Goal: Task Accomplishment & Management: Complete application form

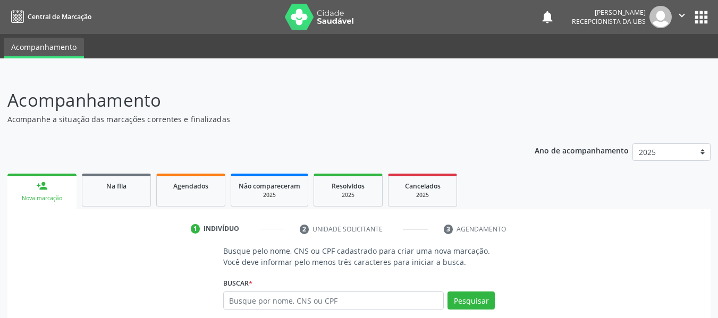
click at [246, 299] on input "text" at bounding box center [333, 301] width 221 height 18
type input "700301952039640"
click at [465, 301] on button "Pesquisar" at bounding box center [470, 301] width 47 height 18
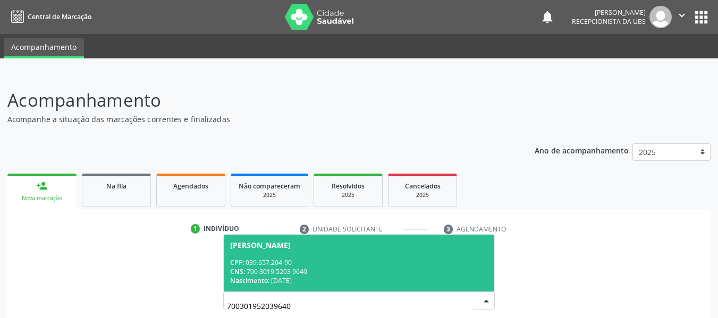
click at [286, 257] on span "[PERSON_NAME] CPF: 039.657.204-90 CNS: 700 3019 5203 9640 Nascimento: [DATE]" at bounding box center [359, 263] width 271 height 57
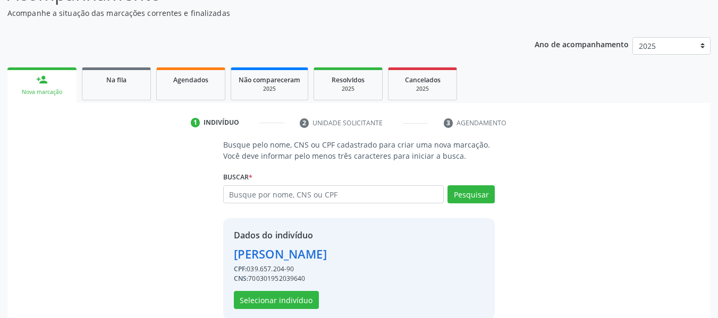
scroll to position [123, 0]
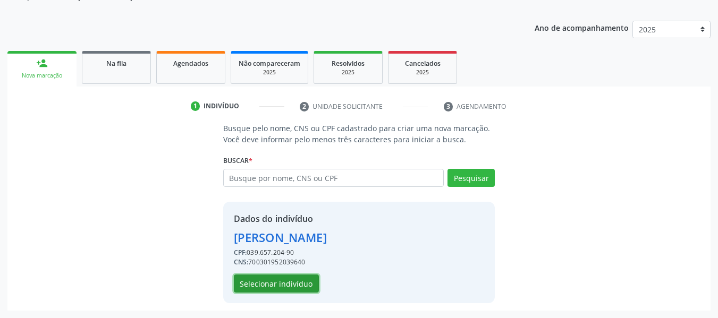
click at [294, 283] on button "Selecionar indivíduo" at bounding box center [276, 284] width 85 height 18
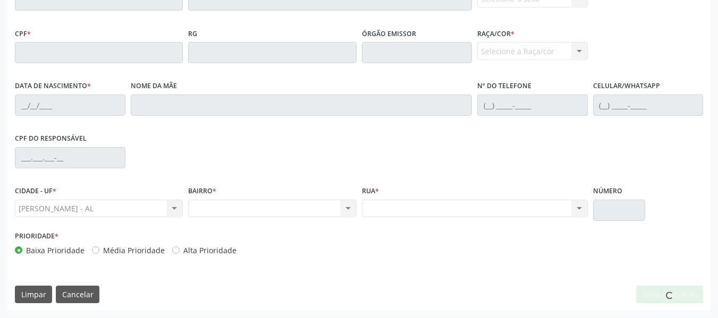
scroll to position [0, 0]
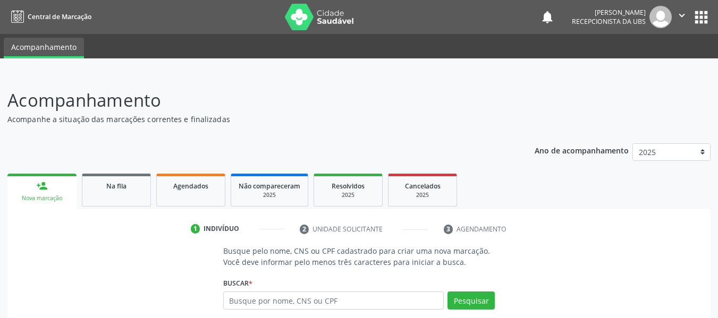
scroll to position [106, 0]
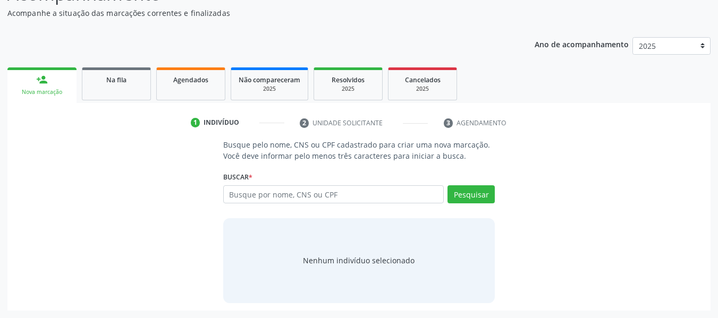
click at [250, 197] on input "text" at bounding box center [333, 194] width 221 height 18
type input "14962202421"
click at [475, 194] on button "Pesquisar" at bounding box center [470, 194] width 47 height 18
type input "14962202421"
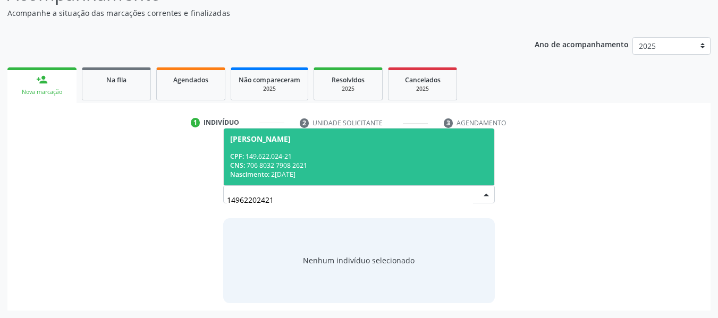
click at [272, 152] on div "CPF: 149.622.024-21" at bounding box center [359, 156] width 258 height 9
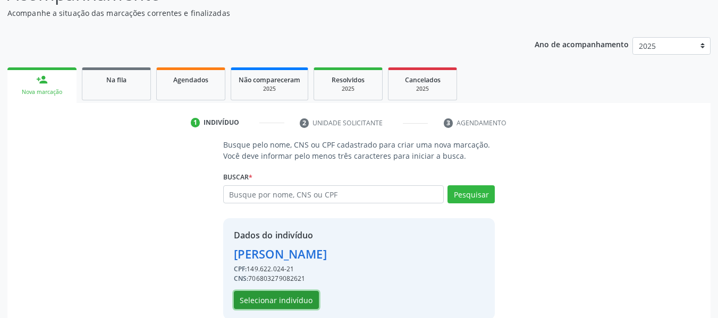
click at [284, 300] on button "Selecionar indivíduo" at bounding box center [276, 300] width 85 height 18
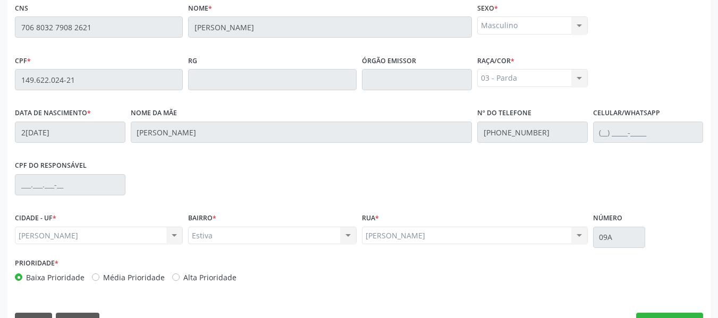
scroll to position [303, 0]
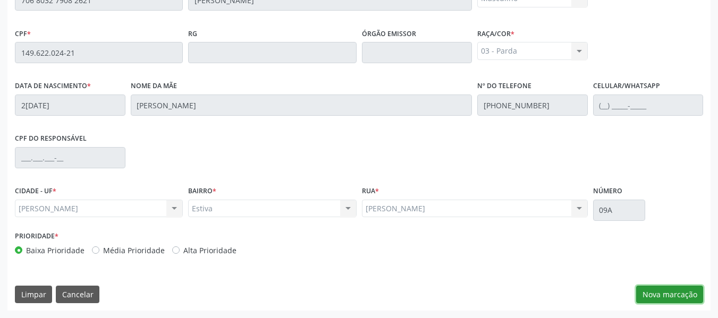
click at [670, 295] on button "Nova marcação" at bounding box center [669, 295] width 67 height 18
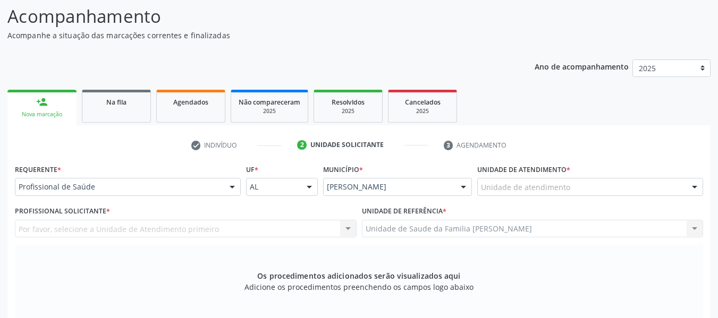
scroll to position [34, 0]
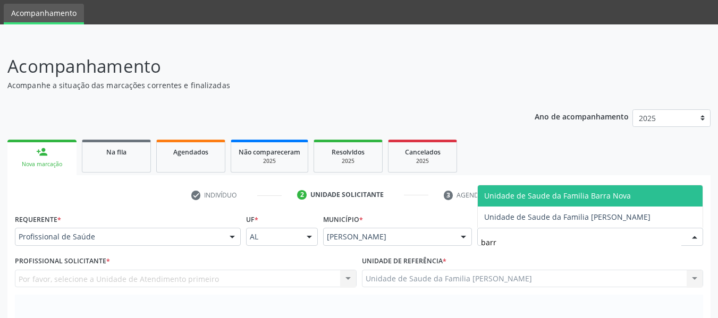
type input "barro"
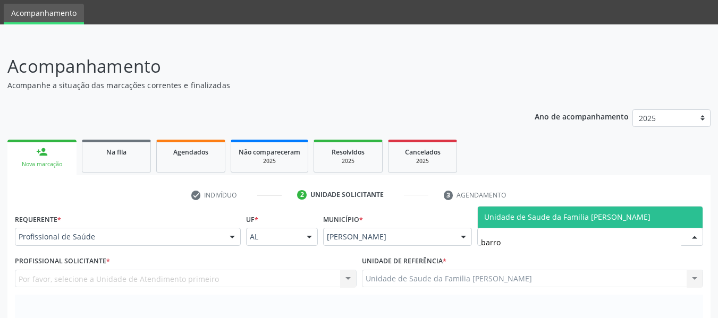
click at [564, 216] on span "Unidade de Saude da Familia [PERSON_NAME]" at bounding box center [567, 217] width 166 height 10
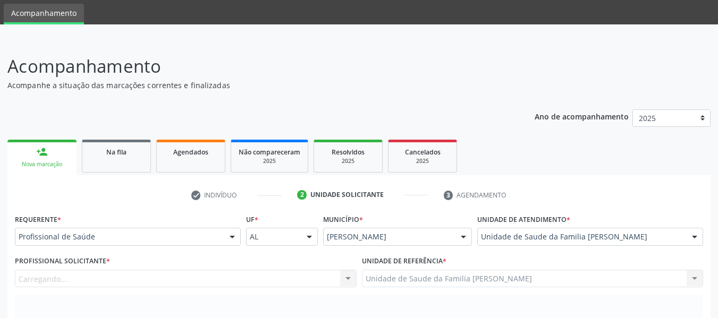
click at [564, 216] on label "Unidade de atendimento *" at bounding box center [523, 219] width 93 height 16
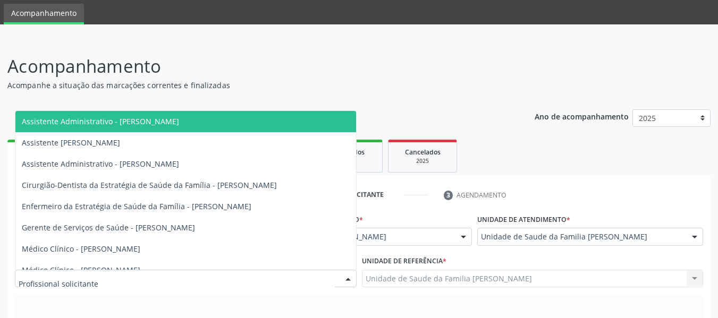
click at [348, 277] on div at bounding box center [348, 279] width 16 height 18
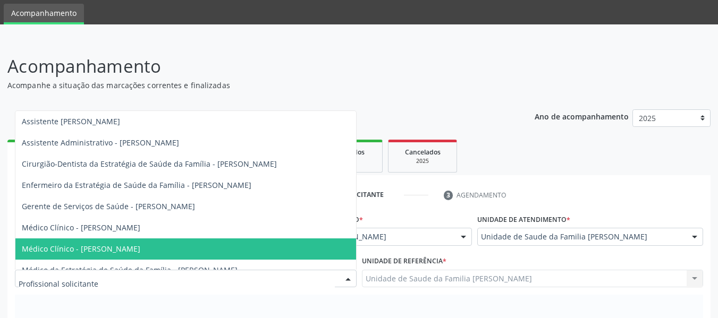
scroll to position [32, 0]
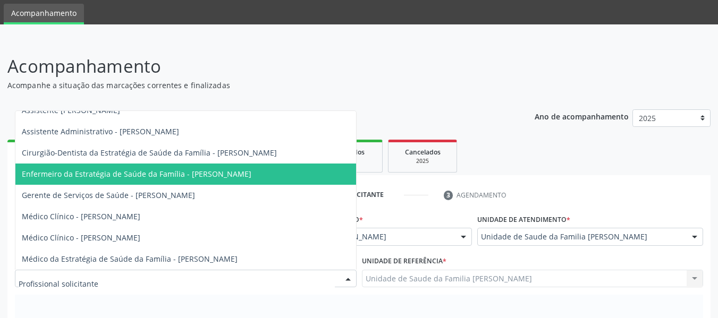
click at [251, 173] on span "Enfermeiro da Estratégia de Saúde da Família - Luanne Dantas da Silva Omena" at bounding box center [136, 174] width 229 height 10
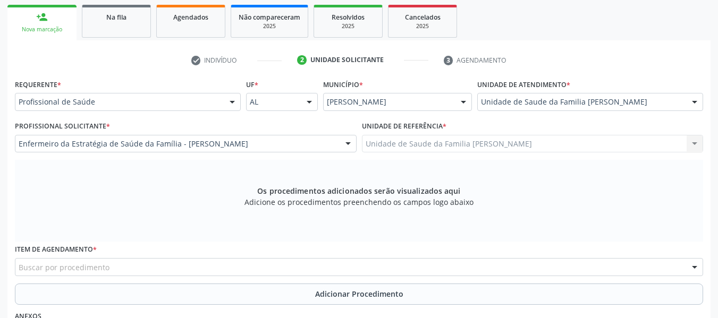
scroll to position [197, 0]
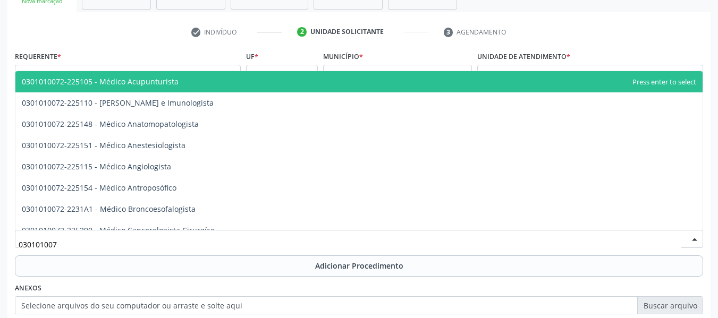
type input "0301010072"
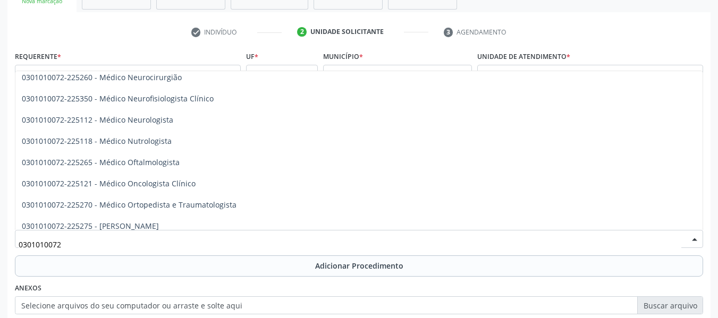
scroll to position [805, 0]
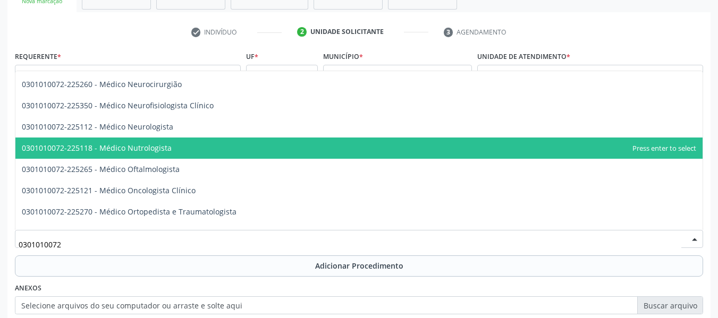
click at [160, 146] on span "0301010072-225118 - Médico Nutrologista" at bounding box center [97, 148] width 150 height 10
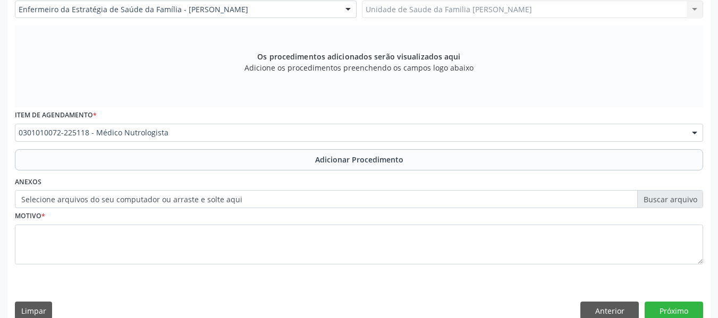
scroll to position [320, 0]
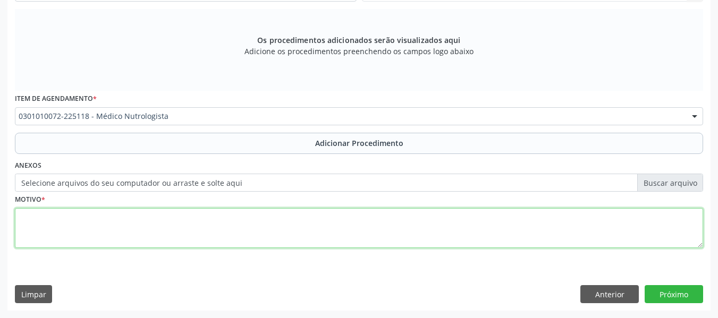
click at [65, 222] on textarea at bounding box center [359, 228] width 688 height 40
type textarea "p"
type textarea "PARA NEUROPEDIATRIA, Paciente com HIPERATIVIDADE"
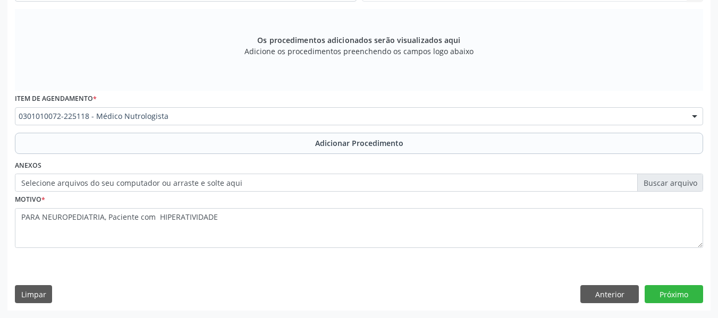
click at [659, 184] on label "Selecione arquivos do seu computador ou arraste e solte aqui" at bounding box center [359, 183] width 688 height 18
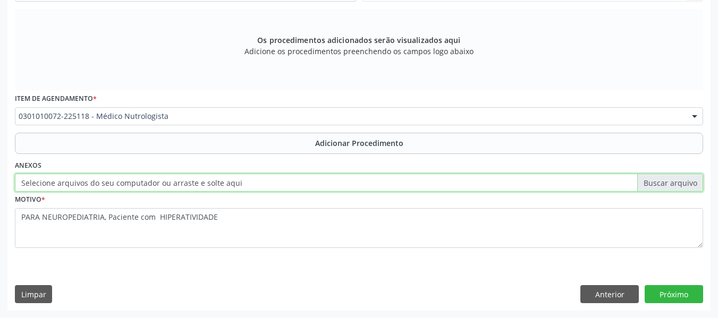
click at [659, 184] on input "Selecione arquivos do seu computador ou arraste e solte aqui" at bounding box center [359, 183] width 688 height 18
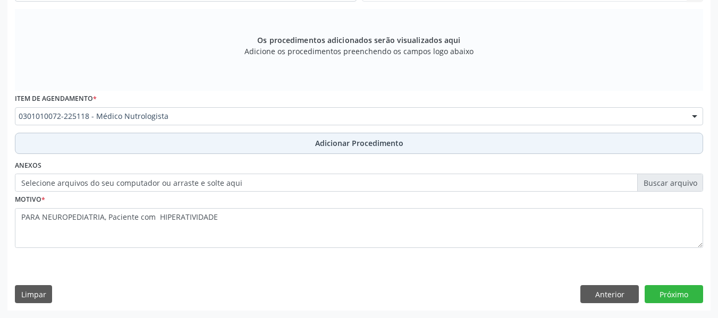
click at [356, 140] on span "Adicionar Procedimento" at bounding box center [359, 143] width 88 height 11
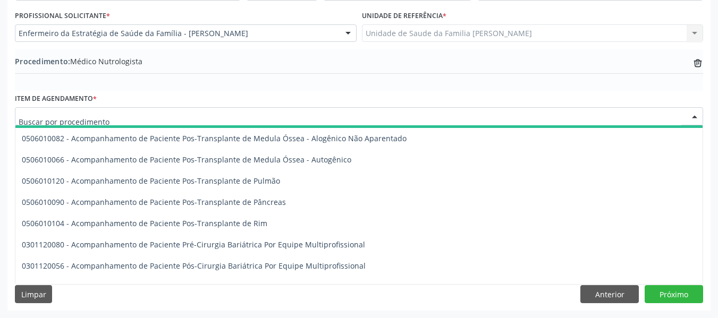
click at [260, 63] on div "Procedimento: Médico Nutrologista trash-outline icon" at bounding box center [359, 62] width 688 height 13
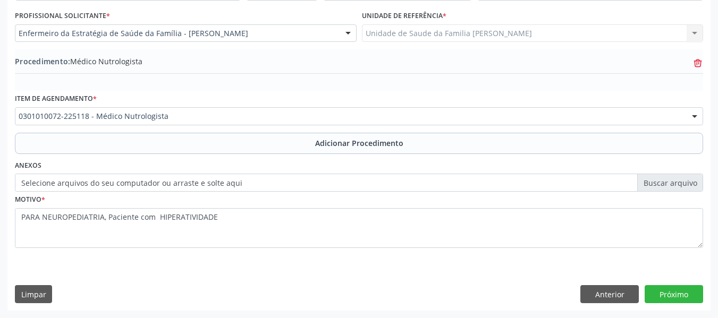
click at [695, 64] on icon "trash-outline icon" at bounding box center [697, 63] width 11 height 11
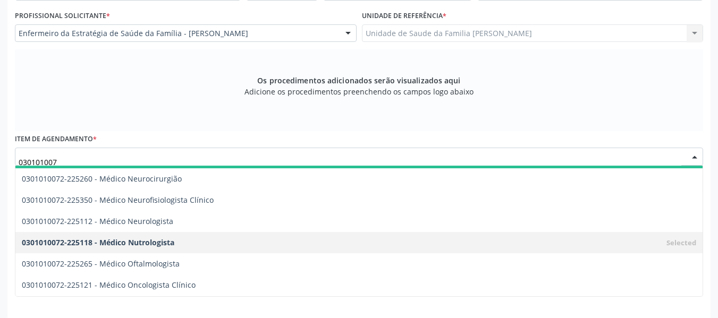
type input "0301010072"
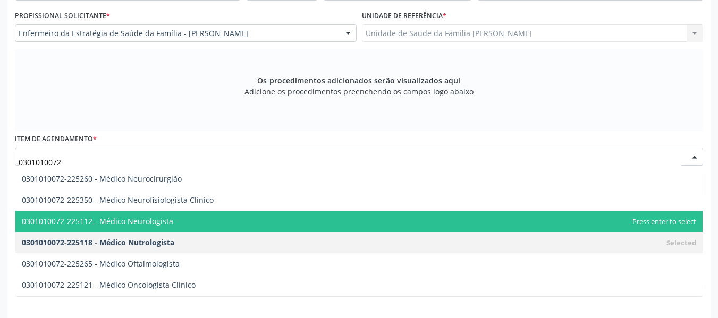
click at [150, 223] on span "0301010072-225112 - Médico Neurologista" at bounding box center [97, 221] width 151 height 10
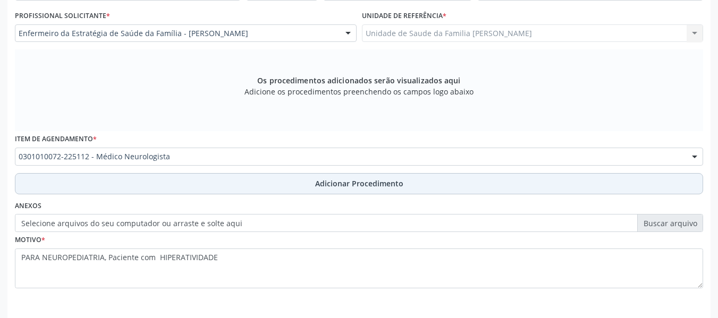
click at [347, 182] on span "Adicionar Procedimento" at bounding box center [359, 183] width 88 height 11
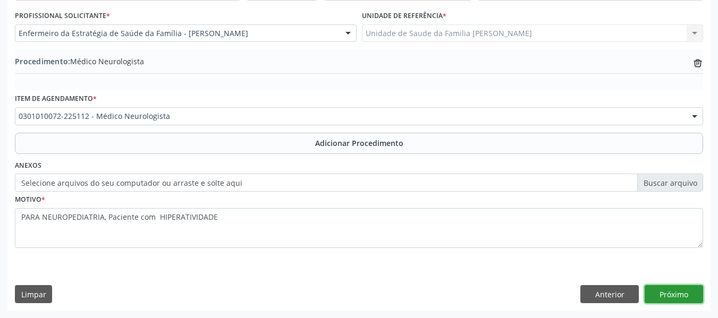
click at [668, 295] on button "Próximo" at bounding box center [673, 294] width 58 height 18
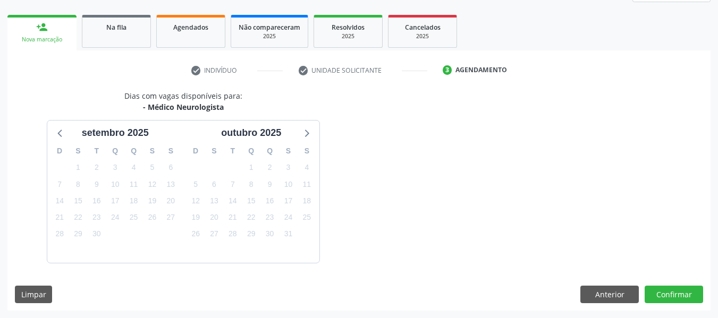
scroll to position [190, 0]
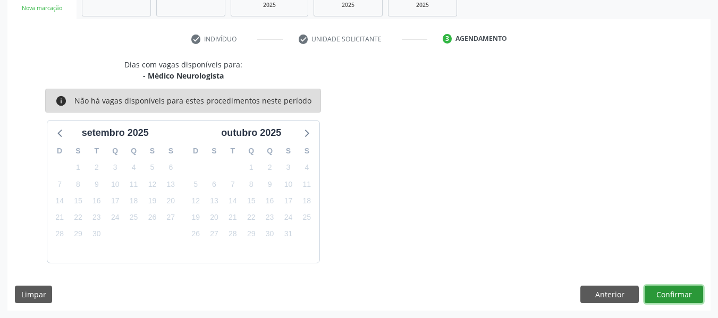
click at [677, 292] on button "Confirmar" at bounding box center [673, 295] width 58 height 18
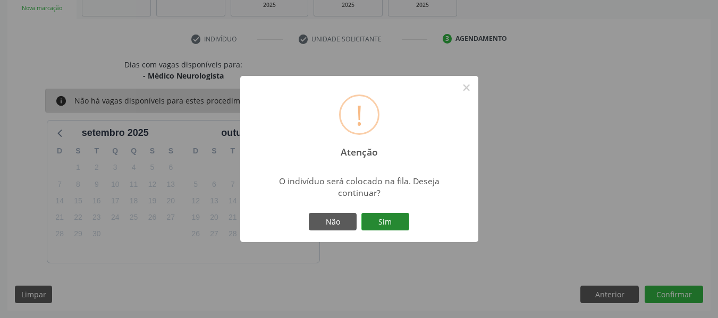
click at [389, 220] on button "Sim" at bounding box center [385, 222] width 48 height 18
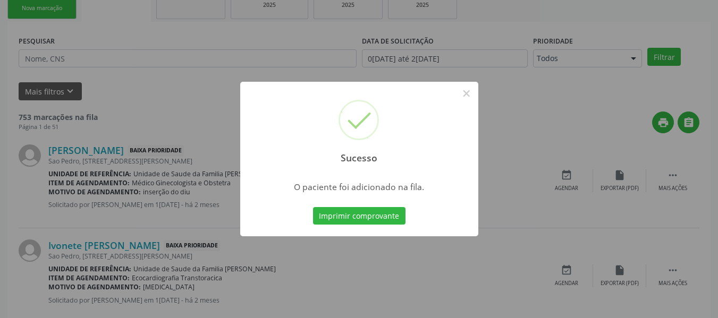
scroll to position [47, 0]
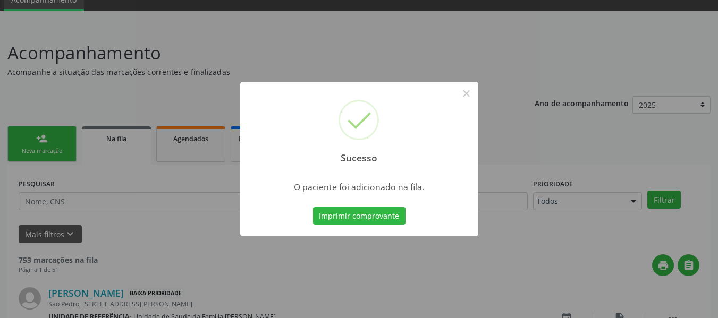
click at [30, 139] on div "Sucesso × O paciente foi adicionado na fila. Imprimir comprovante Cancel" at bounding box center [359, 159] width 718 height 318
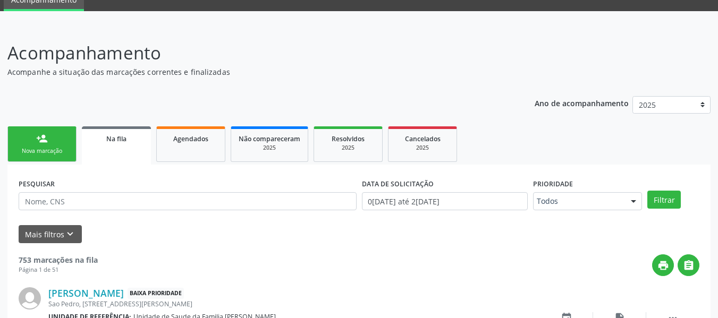
click at [30, 139] on link "person_add Nova marcação" at bounding box center [41, 144] width 69 height 36
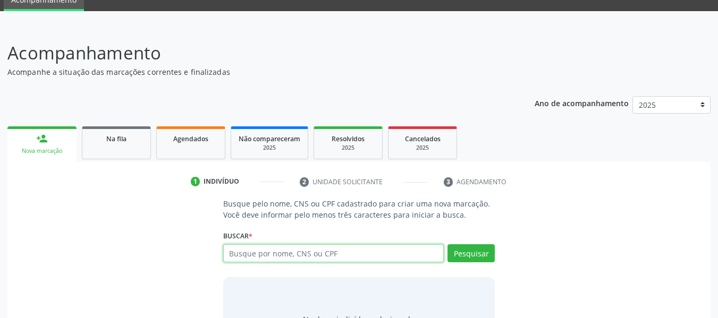
click at [248, 257] on input "text" at bounding box center [333, 253] width 221 height 18
type input "14962202421"
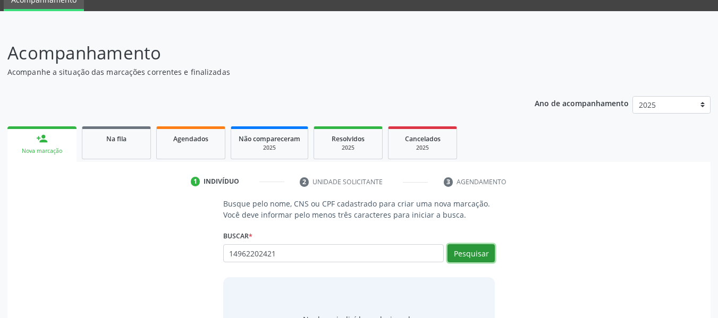
click at [479, 250] on button "Pesquisar" at bounding box center [470, 253] width 47 height 18
type input "14962202421"
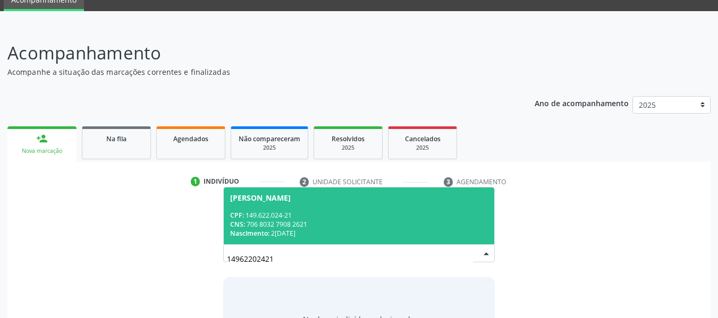
click at [293, 230] on div "Nascimento: 28/11/2017" at bounding box center [359, 233] width 258 height 9
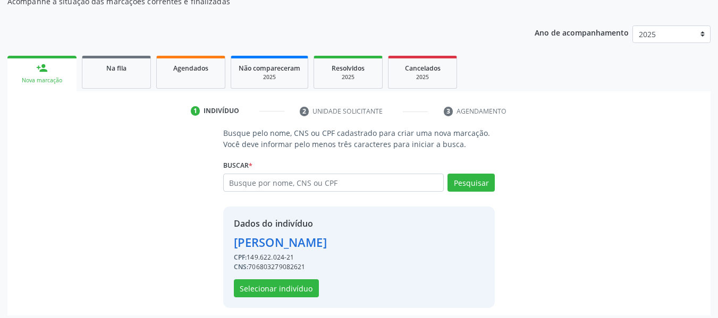
scroll to position [123, 0]
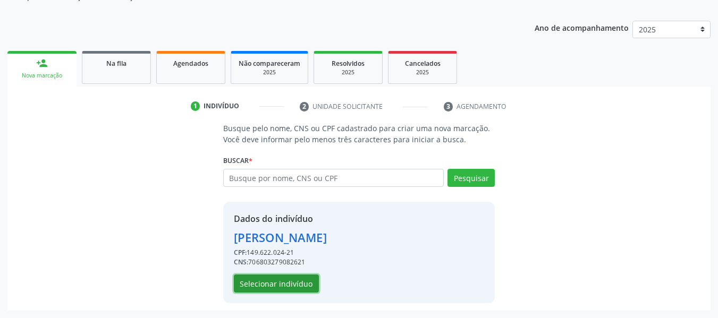
click at [286, 285] on button "Selecionar indivíduo" at bounding box center [276, 284] width 85 height 18
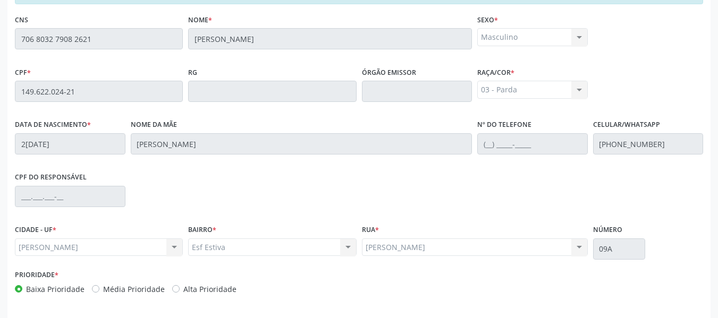
scroll to position [303, 0]
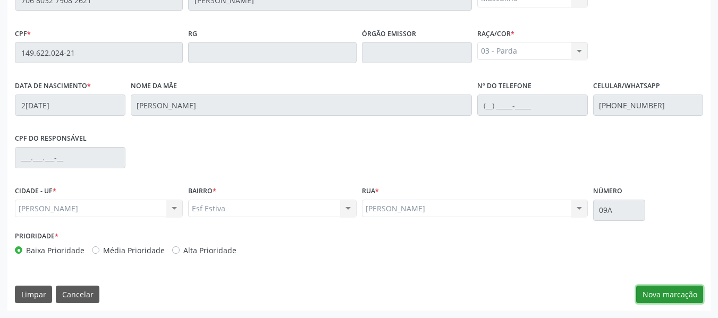
click at [684, 293] on button "Nova marcação" at bounding box center [669, 295] width 67 height 18
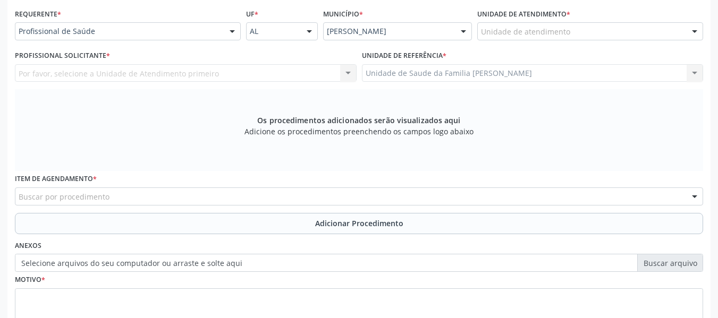
scroll to position [218, 0]
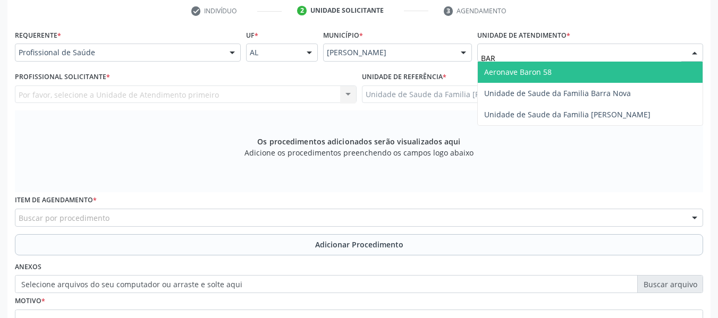
type input "BARR"
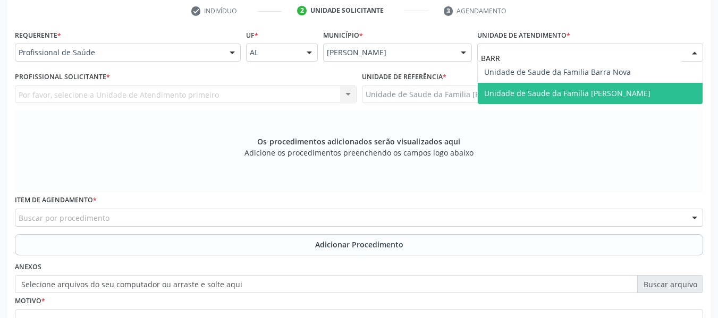
click at [516, 92] on span "Unidade de Saude da Familia [PERSON_NAME]" at bounding box center [567, 93] width 166 height 10
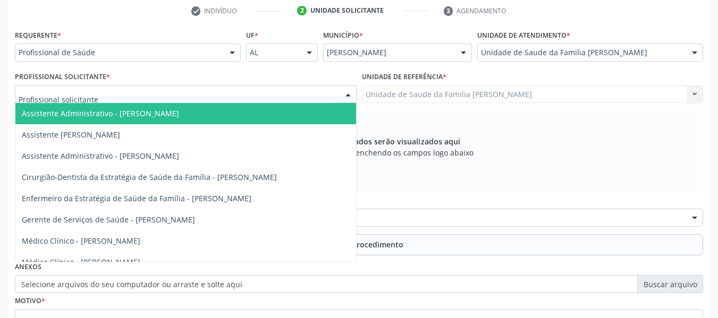
click at [351, 94] on div at bounding box center [348, 95] width 16 height 18
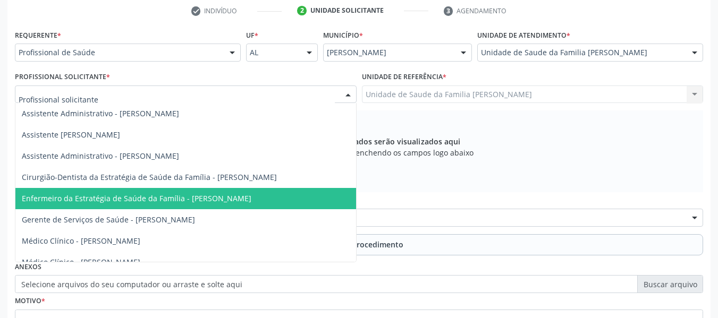
click at [233, 198] on span "Enfermeiro da Estratégia de Saúde da Família - Luanne Dantas da Silva Omena" at bounding box center [136, 198] width 229 height 10
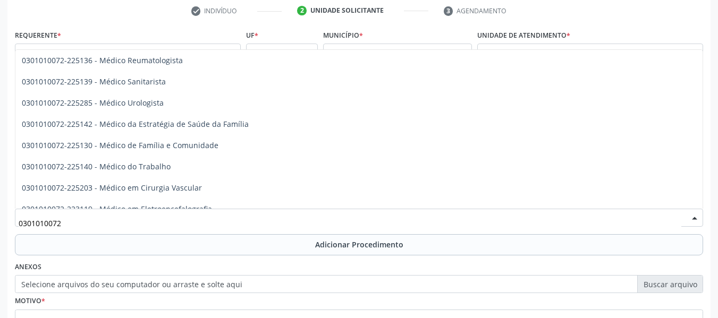
scroll to position [1190, 0]
type input "0301010048"
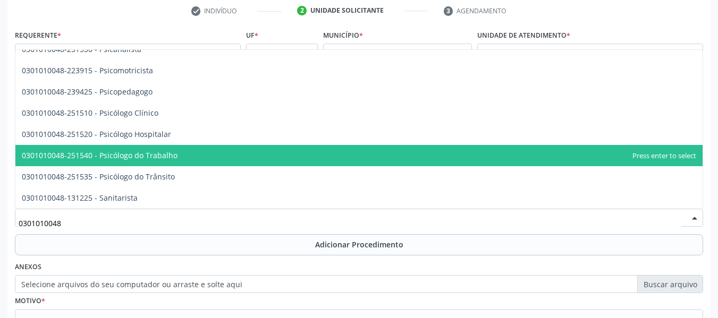
scroll to position [1669, 0]
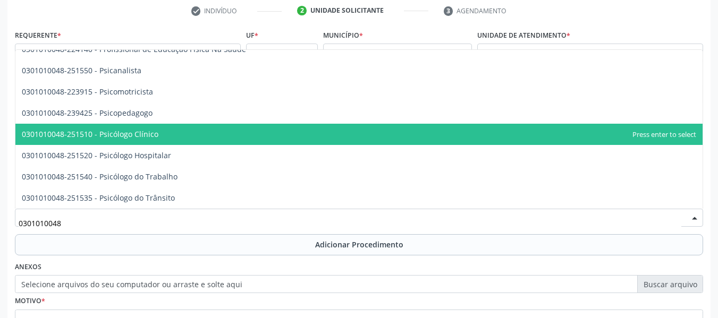
click at [141, 133] on span "0301010048-251510 - Psicólogo Clínico" at bounding box center [90, 134] width 137 height 10
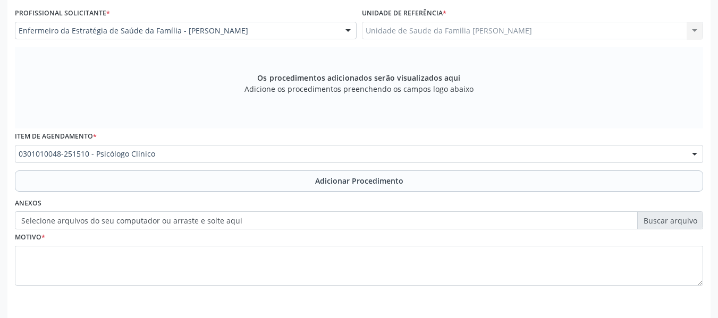
scroll to position [320, 0]
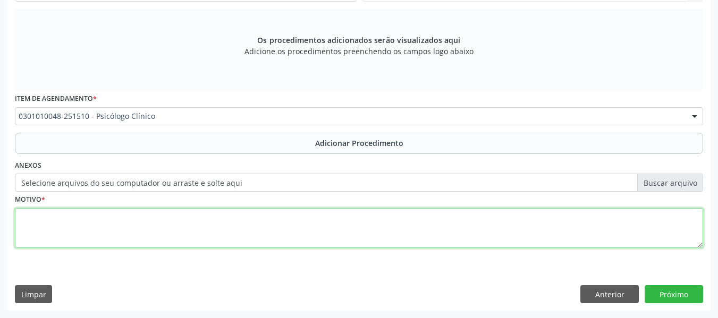
click at [36, 224] on textarea at bounding box center [359, 228] width 688 height 40
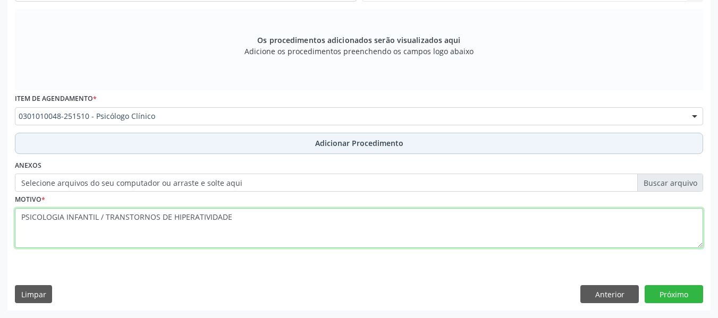
type textarea "PSICOLOGIA INFANTIL / TRANSTORNOS DE HIPERATIVIDADE"
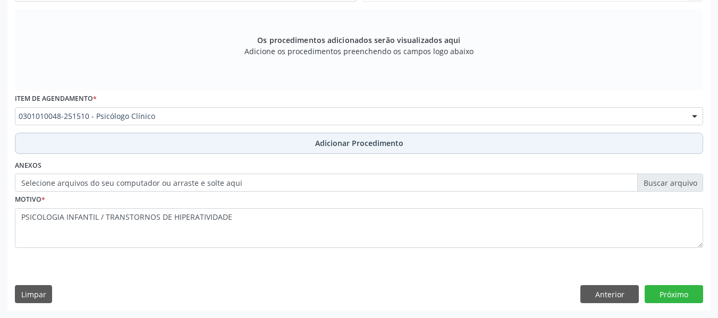
click at [349, 142] on span "Adicionar Procedimento" at bounding box center [359, 143] width 88 height 11
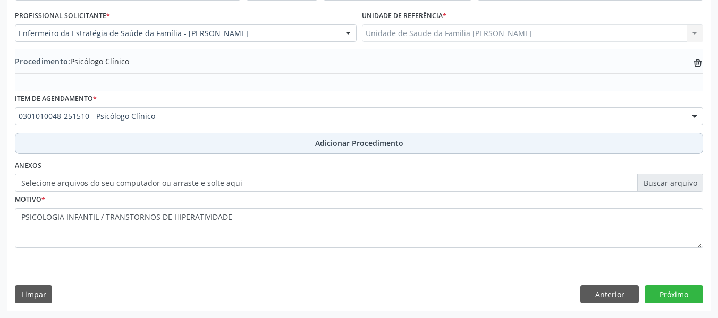
scroll to position [279, 0]
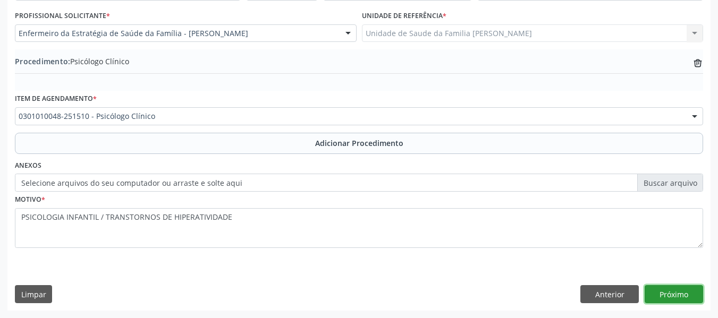
click at [683, 293] on button "Próximo" at bounding box center [673, 294] width 58 height 18
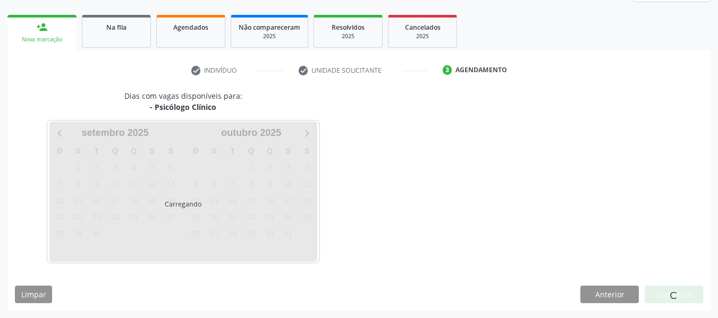
scroll to position [190, 0]
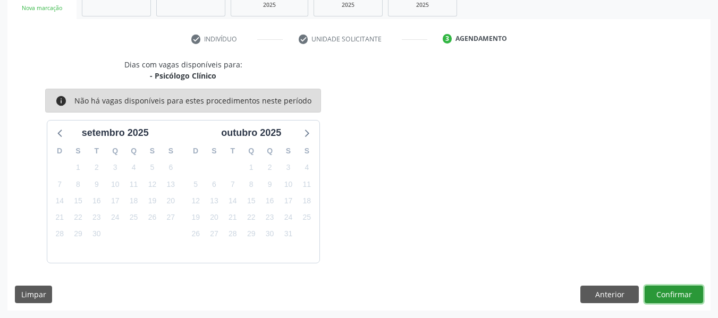
click at [665, 295] on button "Confirmar" at bounding box center [673, 295] width 58 height 18
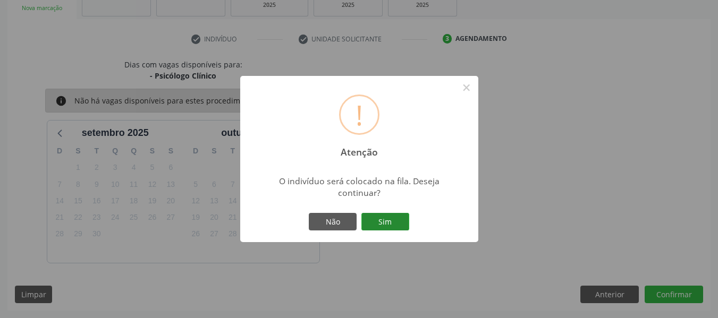
click at [380, 222] on button "Sim" at bounding box center [385, 222] width 48 height 18
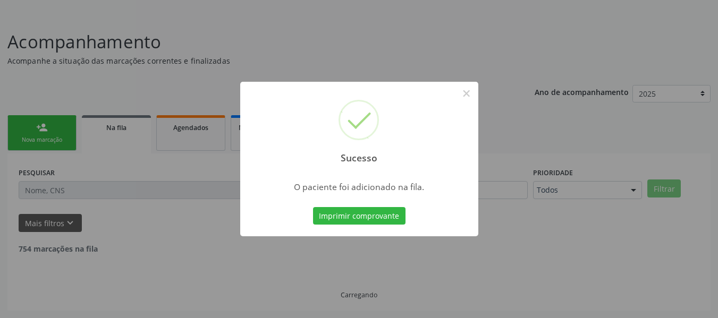
scroll to position [47, 0]
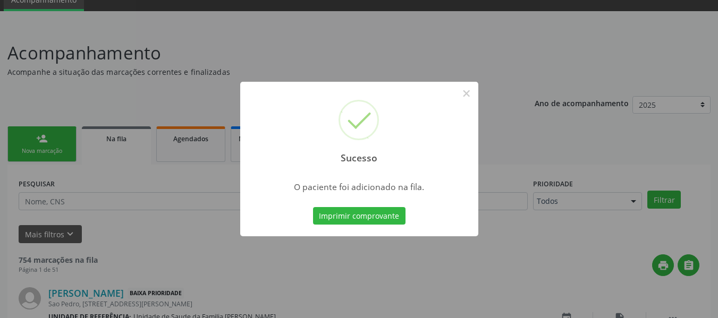
click at [35, 137] on div "Sucesso × O paciente foi adicionado na fila. Imprimir comprovante Cancel" at bounding box center [359, 159] width 718 height 318
